Goal: Task Accomplishment & Management: Manage account settings

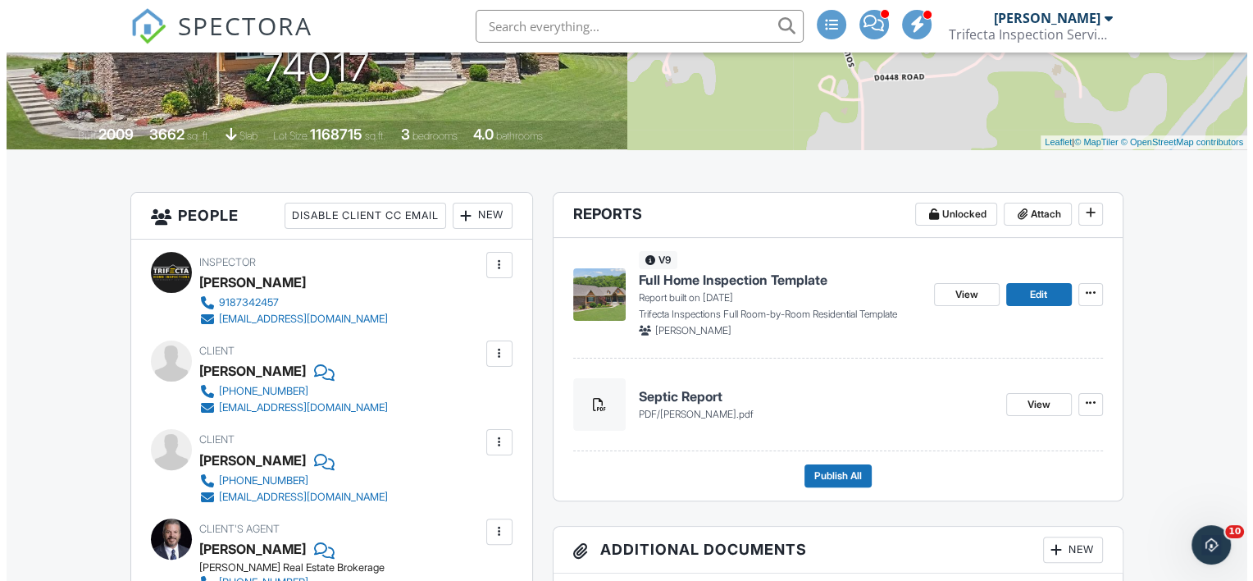
scroll to position [383, 0]
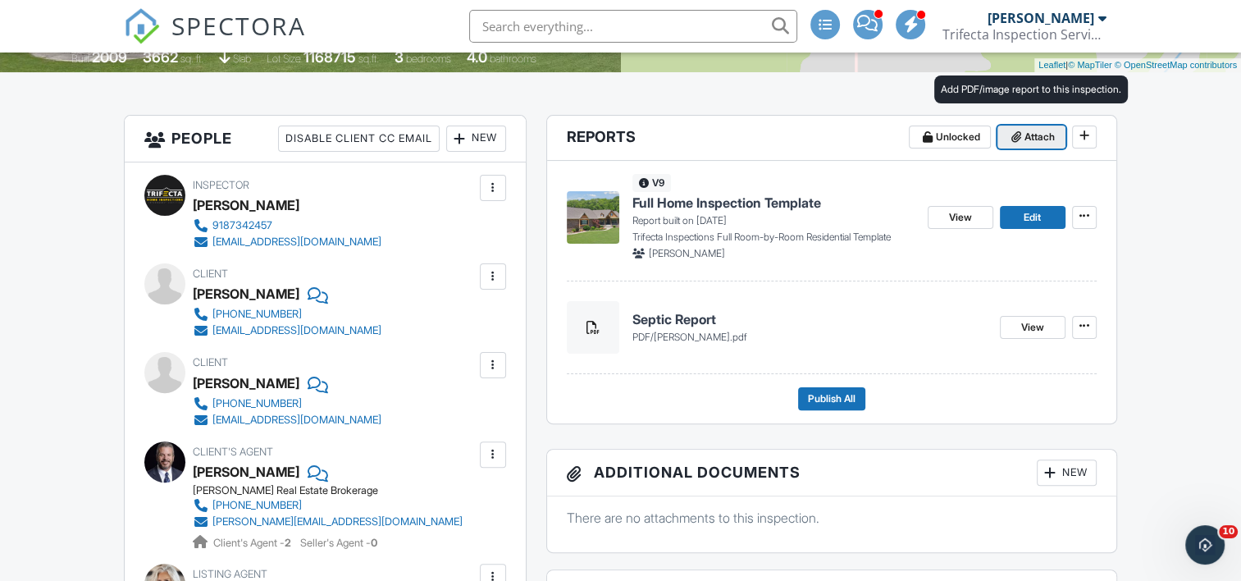
click at [1027, 131] on span "Attach" at bounding box center [1039, 137] width 30 height 16
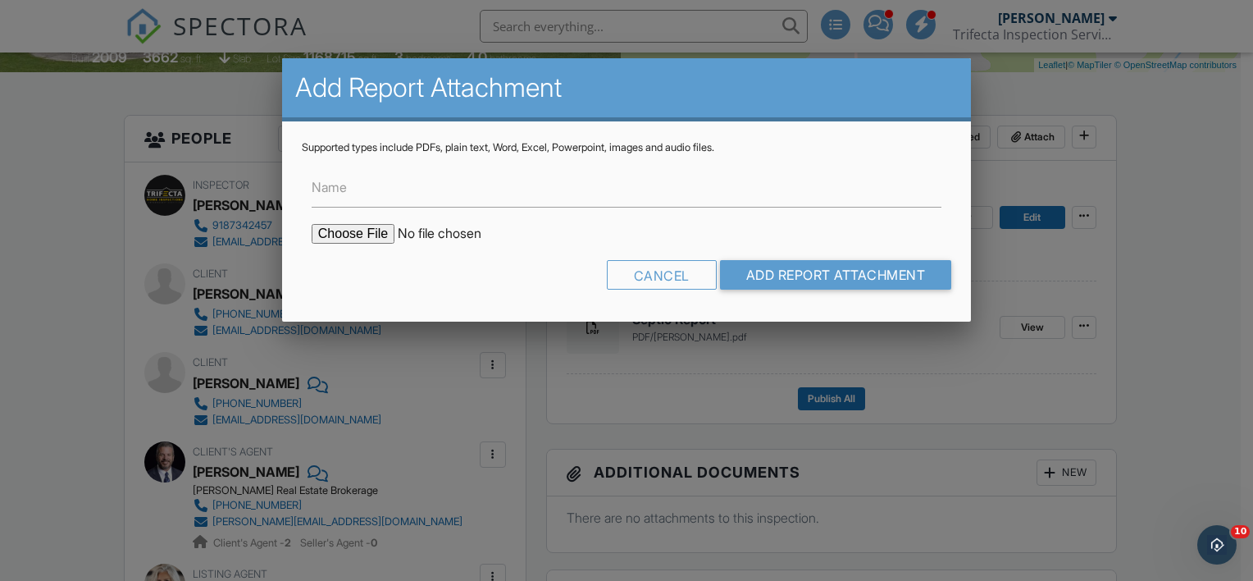
click at [357, 235] on input "file" at bounding box center [451, 234] width 279 height 20
type input "C:\fakepath\ODAFF - Davis.pdf"
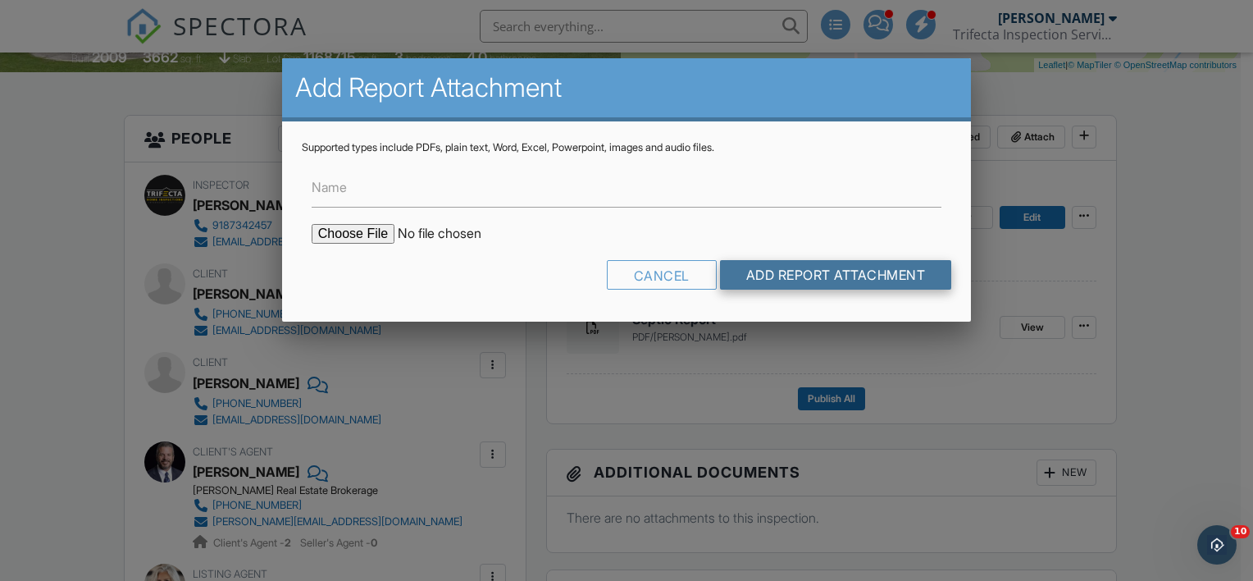
click at [864, 272] on input "Add Report Attachment" at bounding box center [836, 275] width 232 height 30
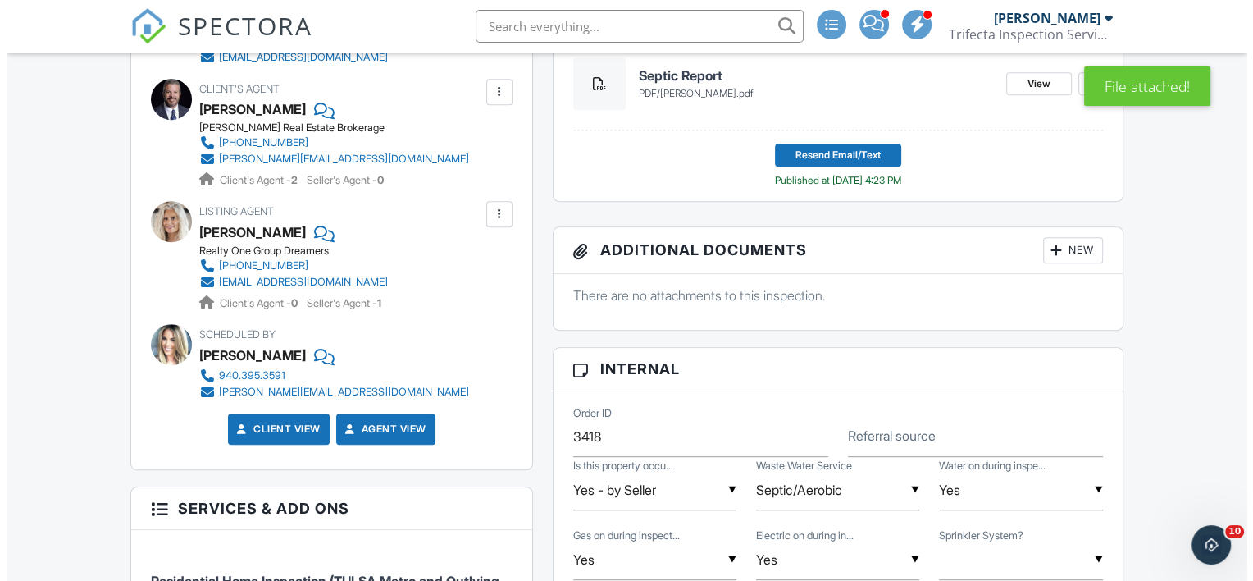
scroll to position [754, 0]
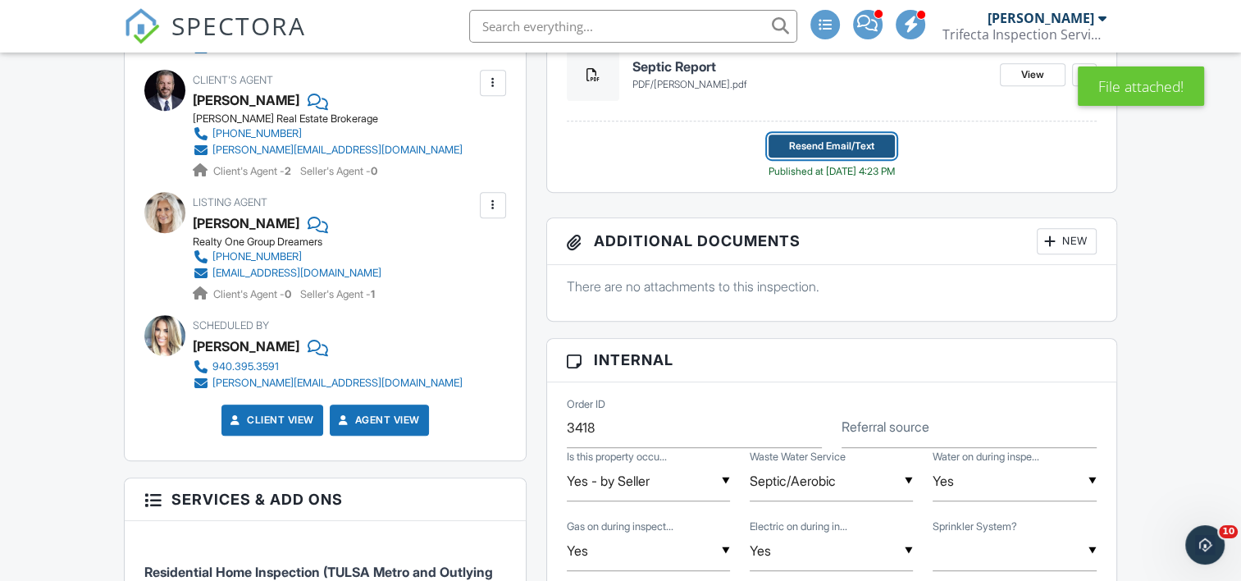
click at [844, 144] on span "Resend Email/Text" at bounding box center [831, 146] width 85 height 16
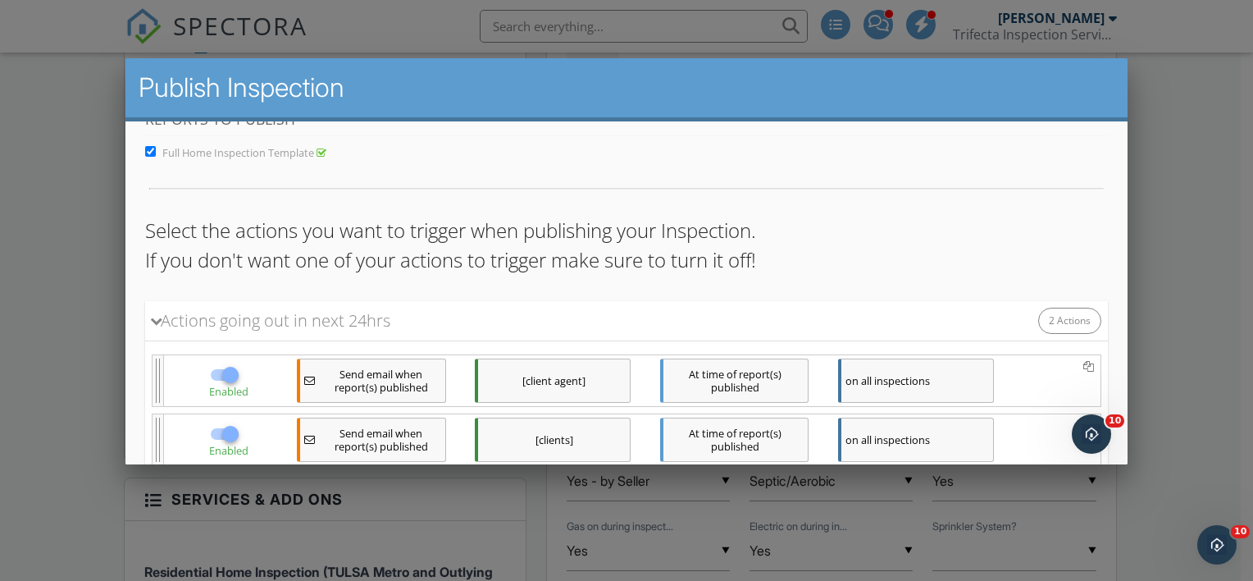
scroll to position [136, 0]
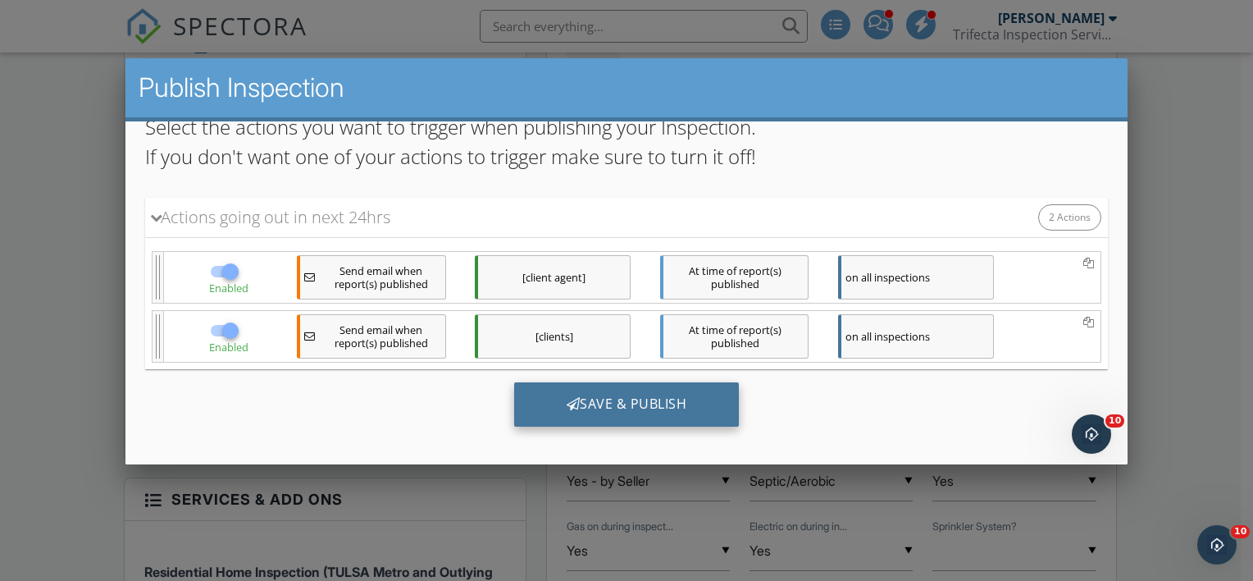
click at [604, 403] on div "Save & Publish" at bounding box center [626, 403] width 226 height 44
